Goal: Navigation & Orientation: Find specific page/section

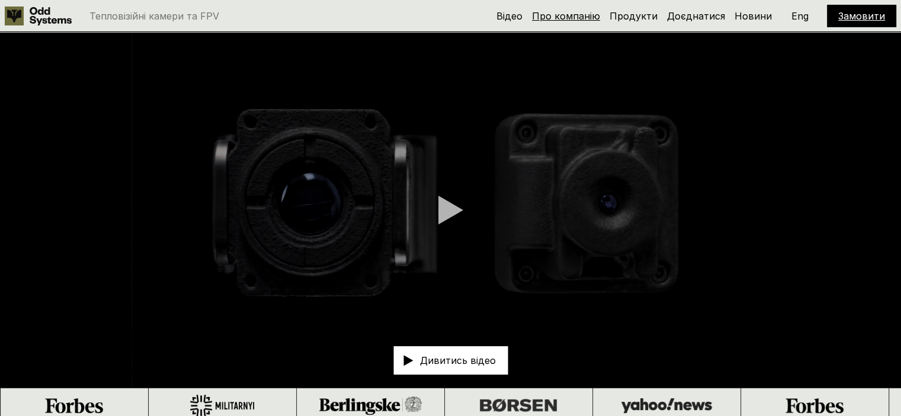
click at [598, 18] on link "Про компанію" at bounding box center [566, 16] width 68 height 12
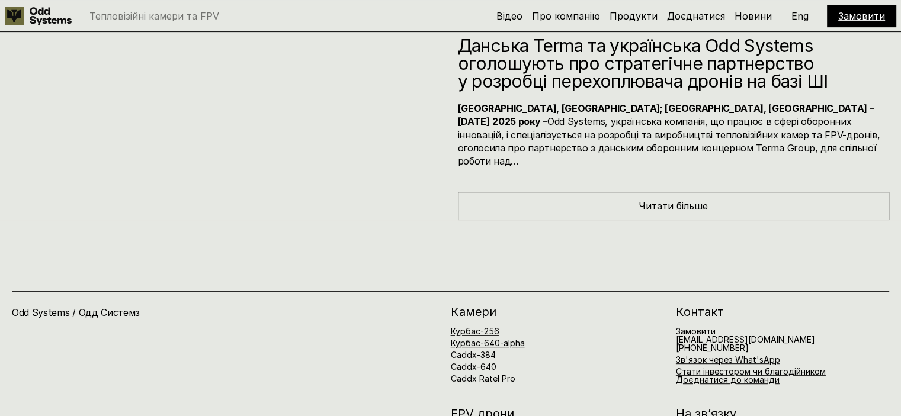
scroll to position [5216, 0]
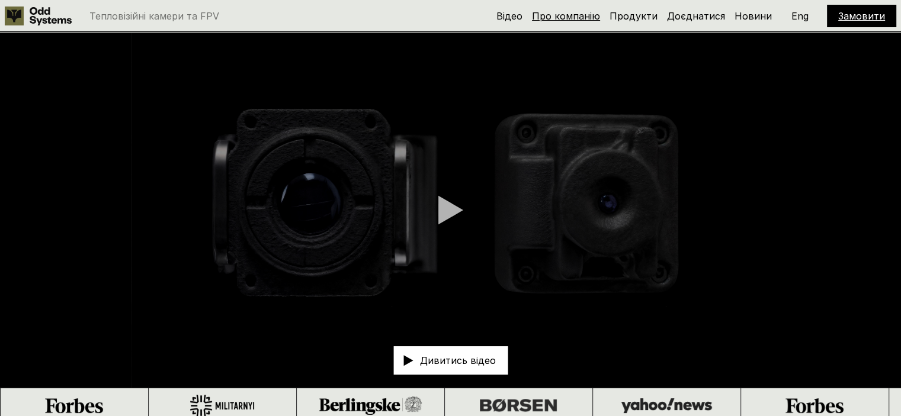
click at [571, 14] on link "Про компанію" at bounding box center [566, 16] width 68 height 12
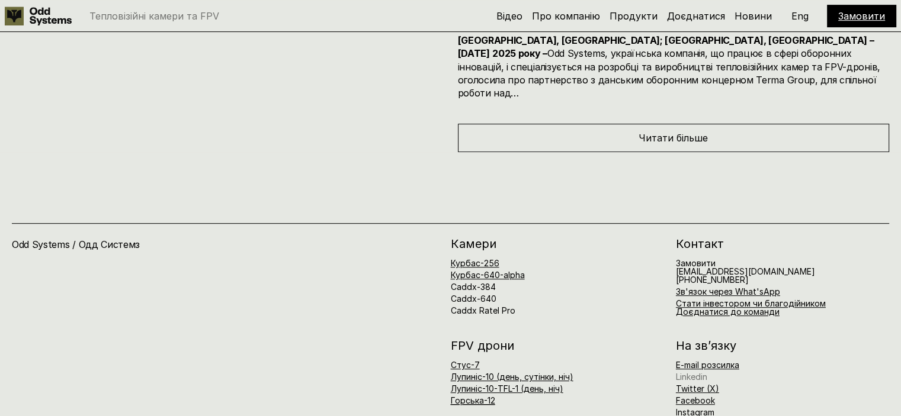
scroll to position [5216, 0]
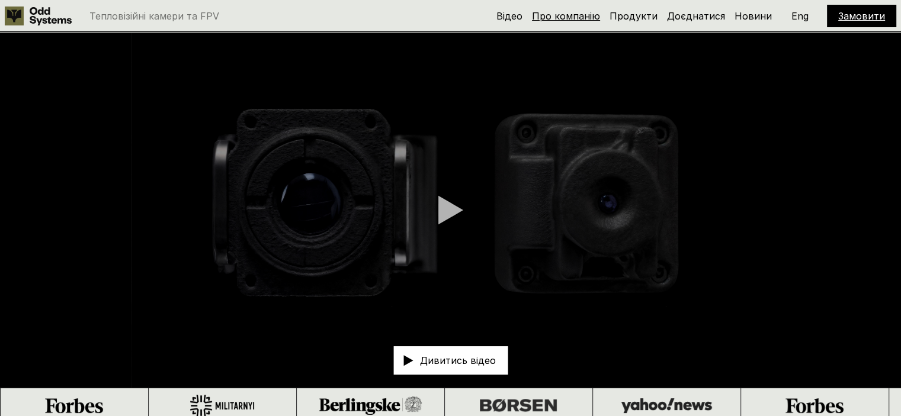
click at [562, 20] on link "Про компанію" at bounding box center [566, 16] width 68 height 12
